Goal: Task Accomplishment & Management: Complete application form

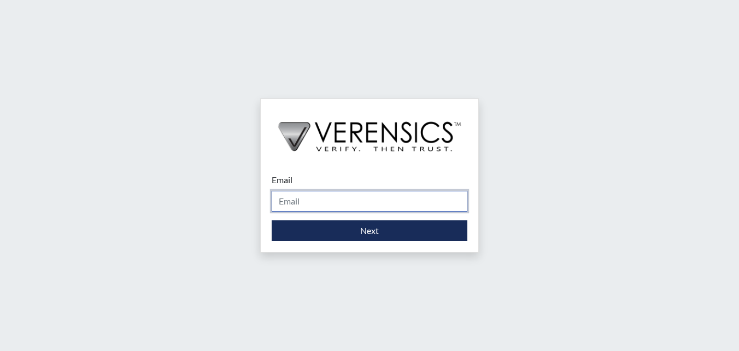
click at [318, 198] on input "Email" at bounding box center [370, 201] width 196 height 21
type input "[PERSON_NAME][EMAIL_ADDRESS][PERSON_NAME][DOMAIN_NAME]"
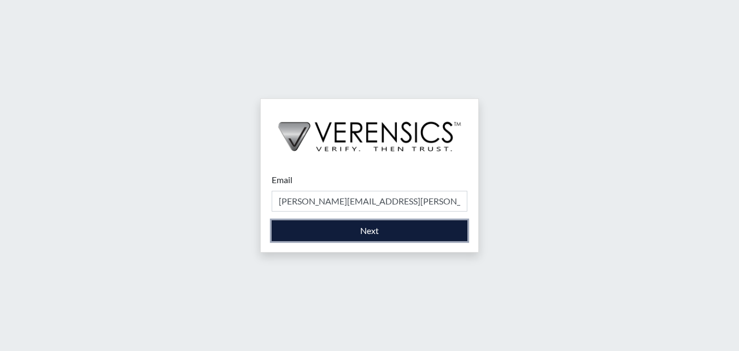
click at [343, 232] on button "Next" at bounding box center [370, 230] width 196 height 21
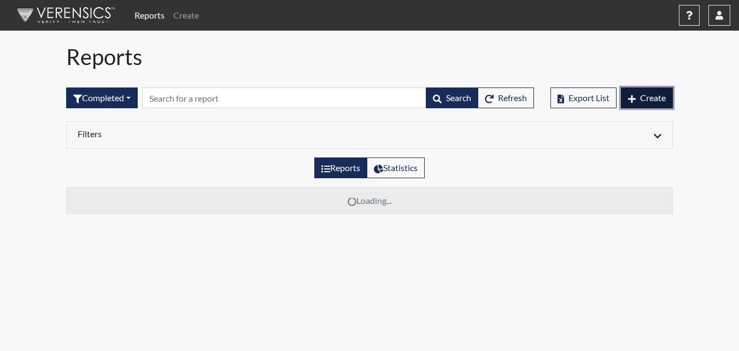
click at [646, 103] on button "Create" at bounding box center [647, 97] width 52 height 21
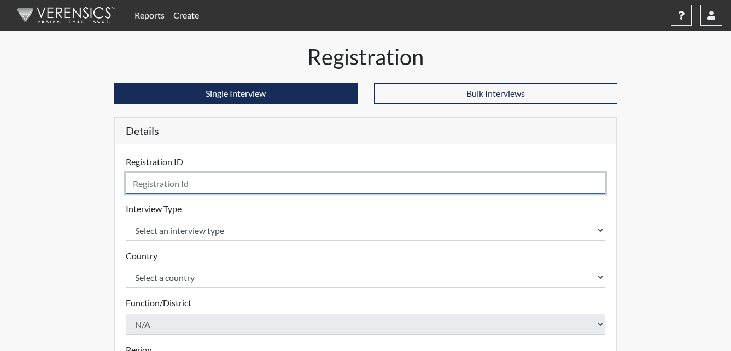
click at [196, 187] on input "text" at bounding box center [366, 183] width 480 height 21
type input "1939BCB"
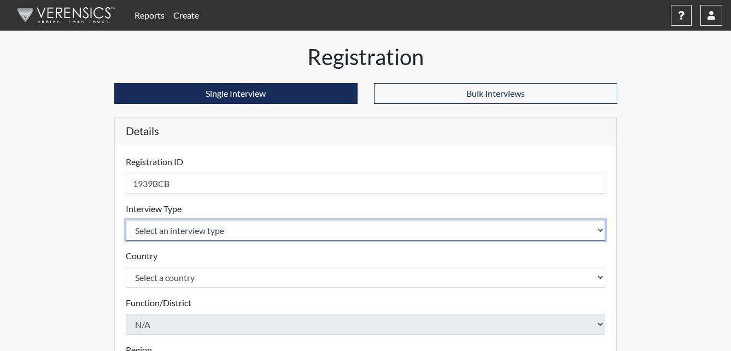
click at [173, 229] on select "Select an interview type Corrections Pre-Employment" at bounding box center [366, 230] width 480 height 21
select select "ff733e93-e1bf-11ea-9c9f-0eff0cf7eb8f"
click at [126, 220] on select "Select an interview type Corrections Pre-Employment" at bounding box center [366, 230] width 480 height 21
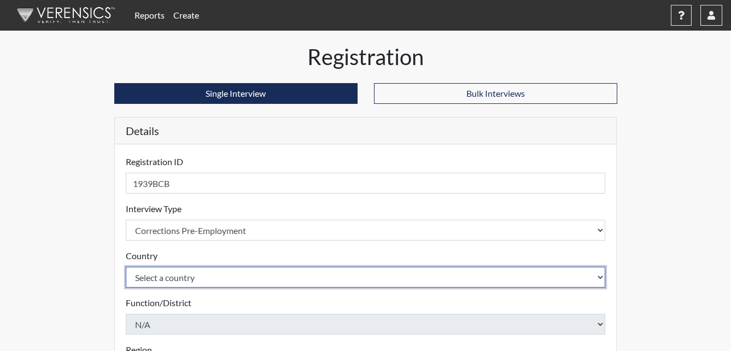
click at [172, 274] on select "Select a country [GEOGRAPHIC_DATA] [GEOGRAPHIC_DATA]" at bounding box center [366, 277] width 480 height 21
select select "united-states-of-[GEOGRAPHIC_DATA]"
click at [126, 267] on select "Select a country [GEOGRAPHIC_DATA] [GEOGRAPHIC_DATA]" at bounding box center [366, 277] width 480 height 21
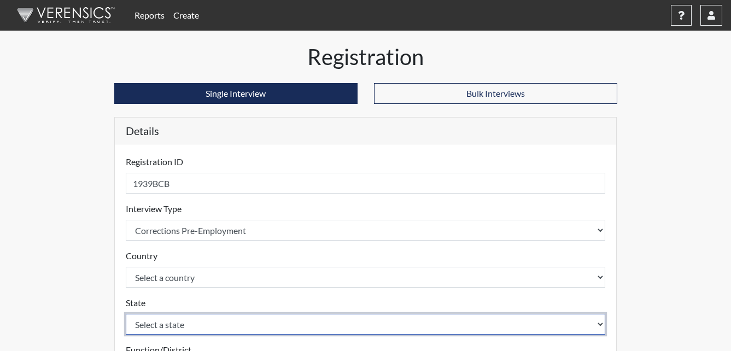
click at [157, 326] on select "Select a state [US_STATE] [US_STATE] [US_STATE] [US_STATE] [US_STATE] [US_STATE…" at bounding box center [366, 324] width 480 height 21
select select "GA"
click at [126, 314] on select "Select a state [US_STATE] [US_STATE] [US_STATE] [US_STATE] [US_STATE] [US_STATE…" at bounding box center [366, 324] width 480 height 21
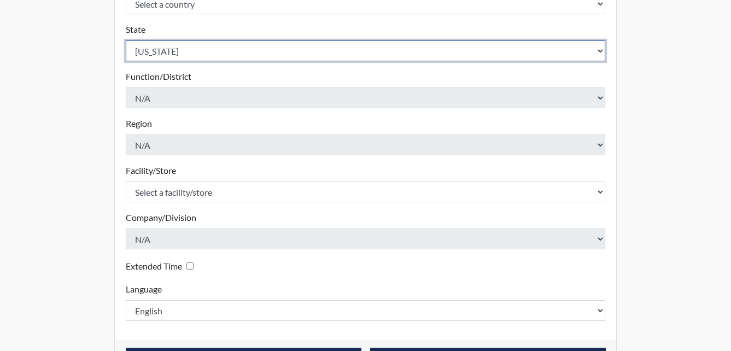
scroll to position [311, 0]
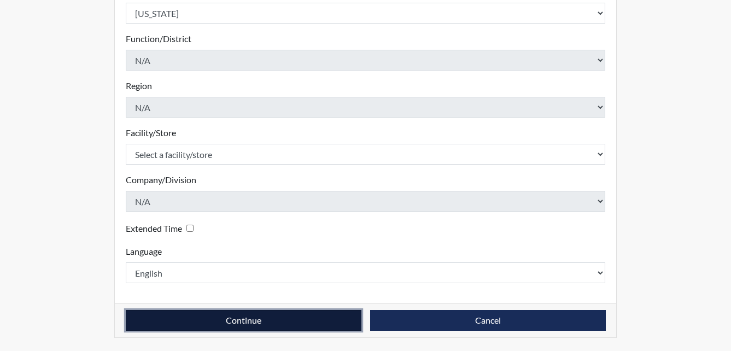
click at [253, 316] on button "Continue" at bounding box center [244, 320] width 236 height 21
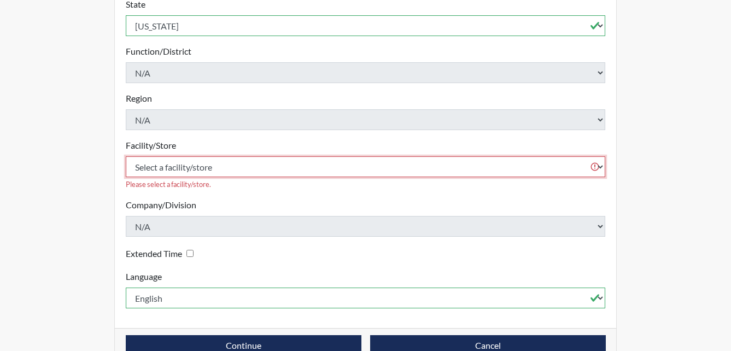
click at [223, 156] on select "Select a facility/store [PERSON_NAME] ITF [PERSON_NAME] PDC [PERSON_NAME]" at bounding box center [366, 166] width 480 height 21
select select "e73d95db-c5f8-4400-80f2-d11b646e11d6"
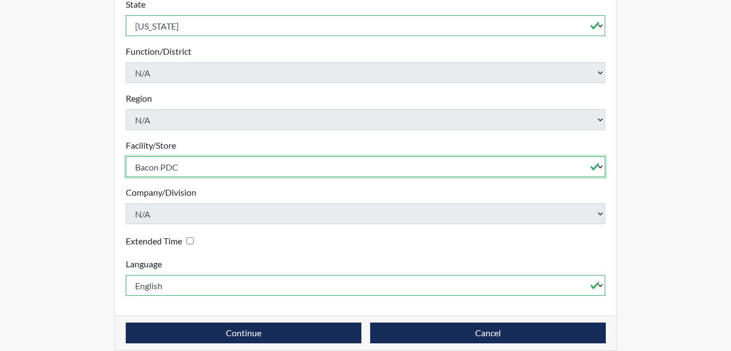
click at [126, 156] on select "Select a facility/store [PERSON_NAME] ITF [PERSON_NAME] PDC [PERSON_NAME]" at bounding box center [366, 166] width 480 height 21
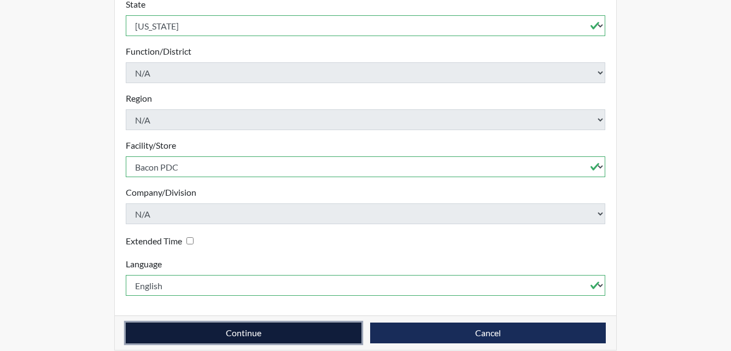
click at [256, 323] on button "Continue" at bounding box center [244, 333] width 236 height 21
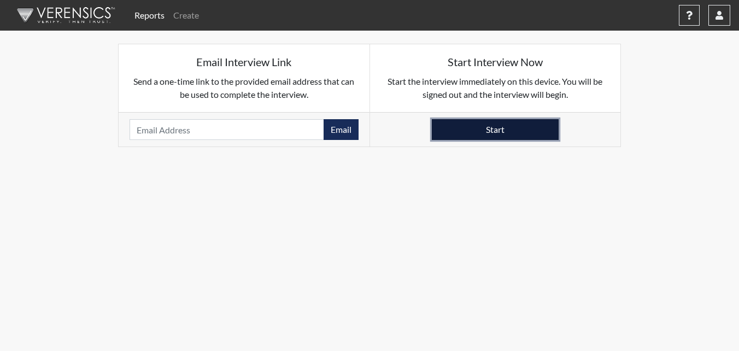
click at [477, 131] on button "Start" at bounding box center [495, 129] width 127 height 21
